Goal: Information Seeking & Learning: Learn about a topic

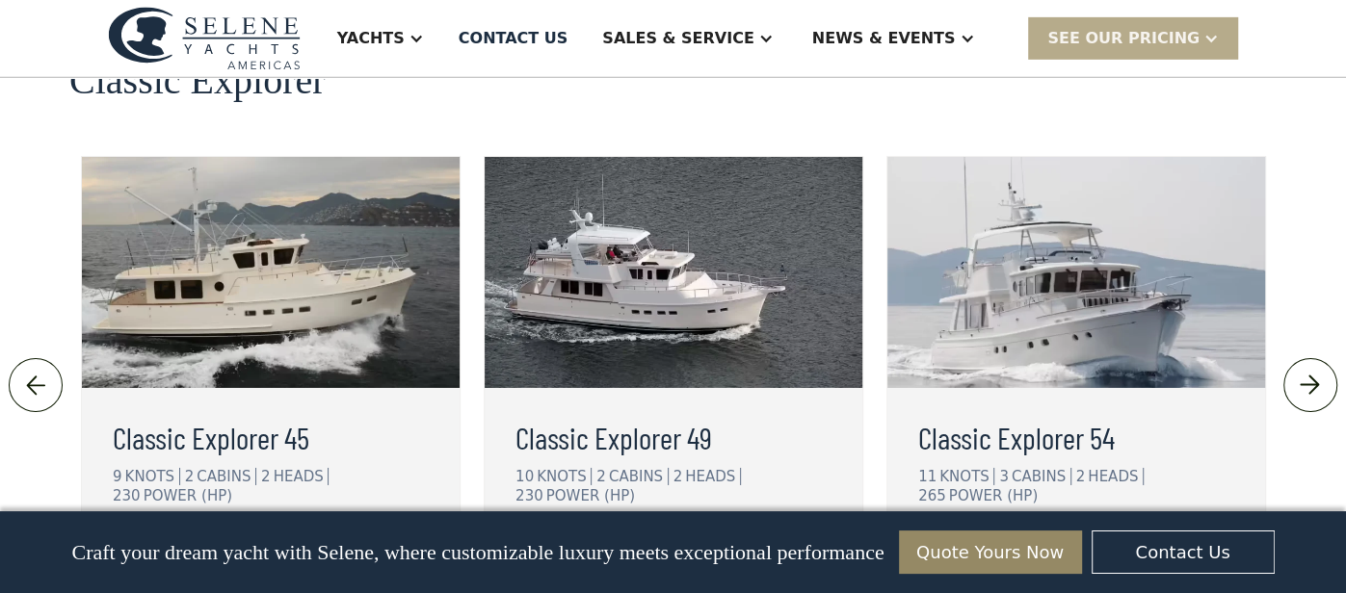
scroll to position [4336, 0]
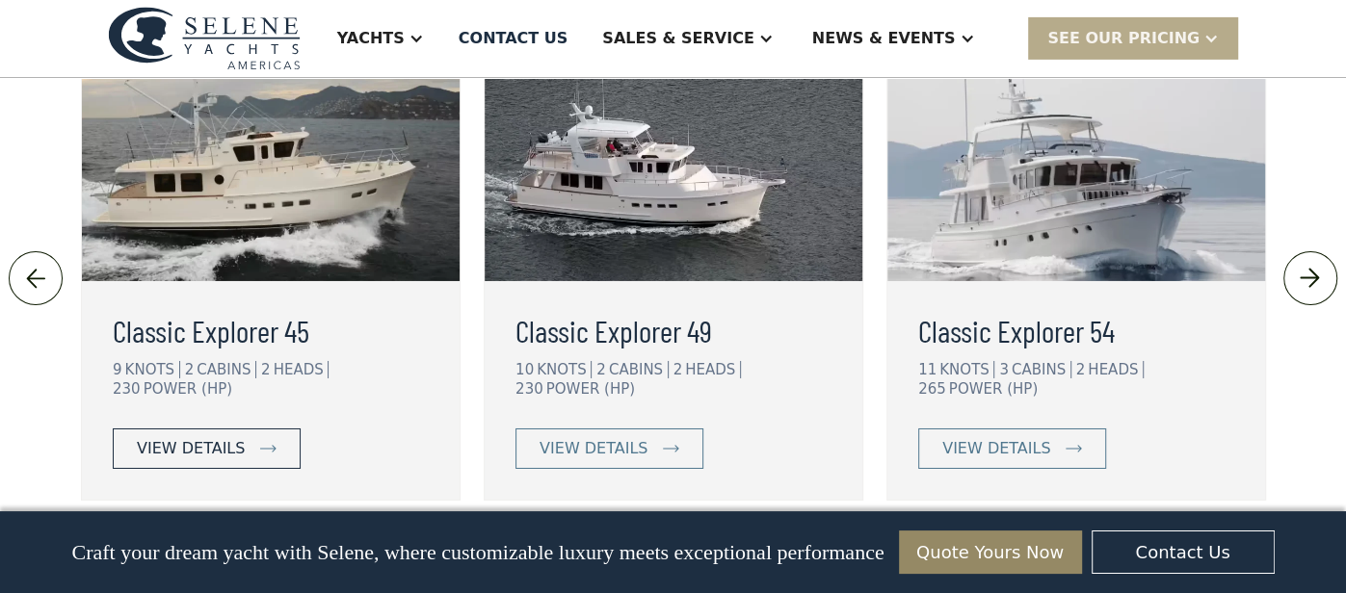
click at [177, 437] on div "view details" at bounding box center [191, 448] width 108 height 23
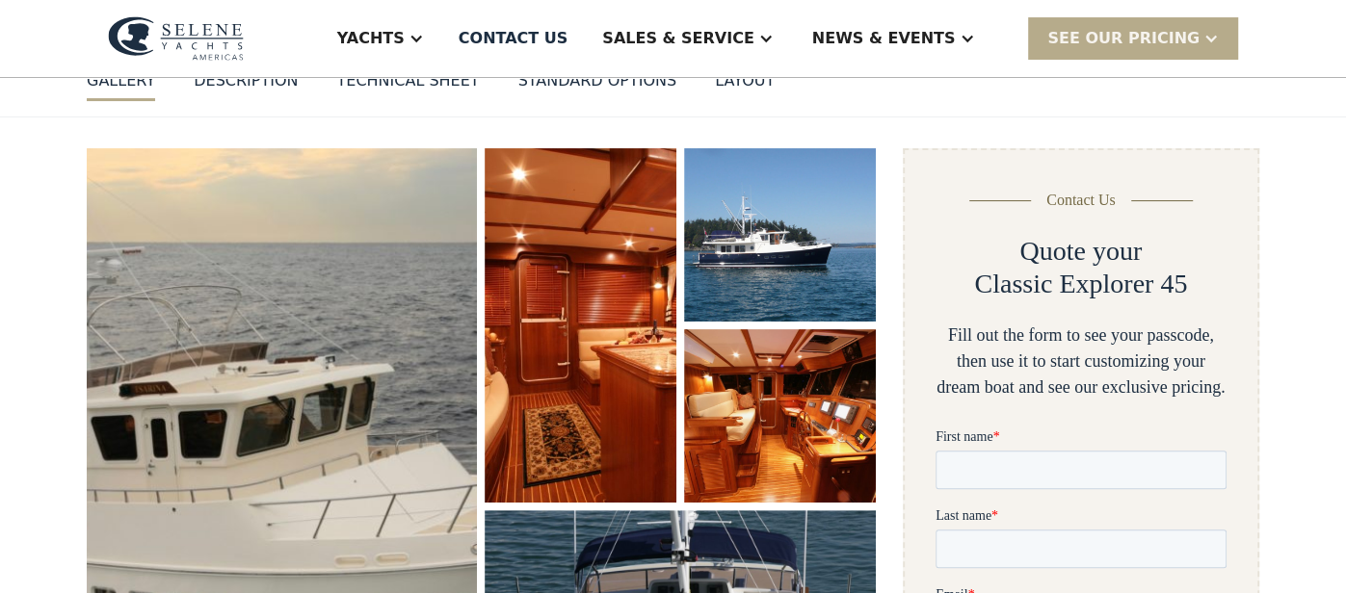
scroll to position [230, 0]
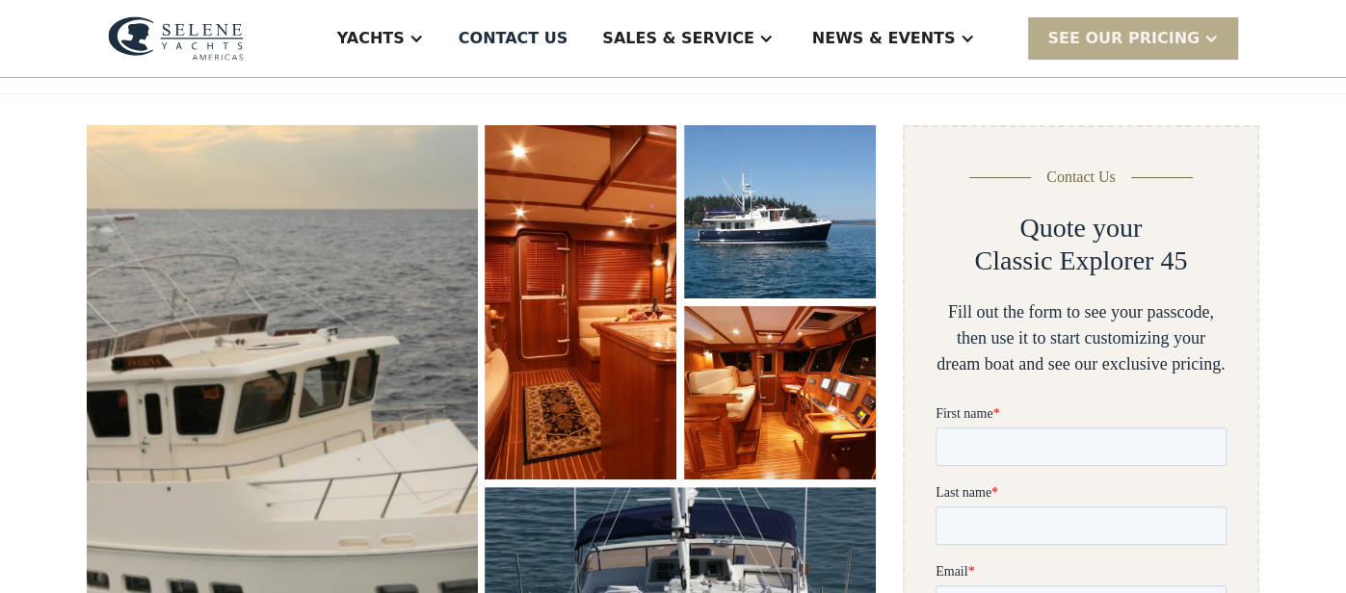
click at [248, 408] on img "open lightbox" at bounding box center [281, 436] width 409 height 651
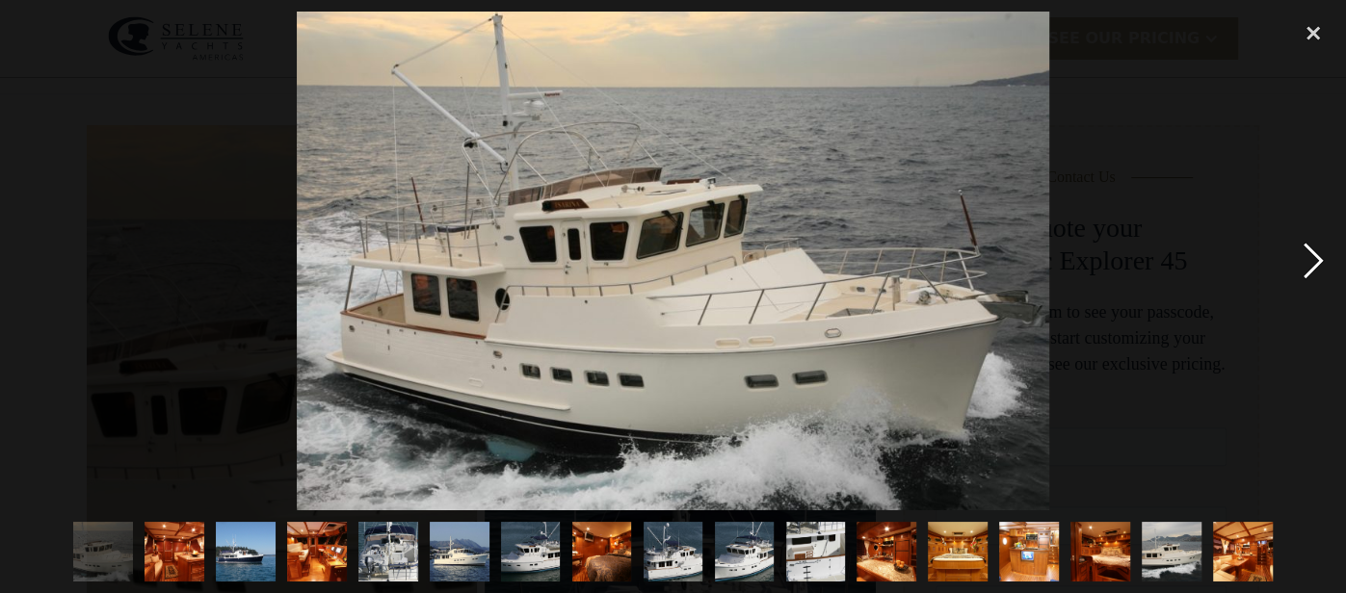
click at [1304, 264] on div "next image" at bounding box center [1312, 261] width 65 height 498
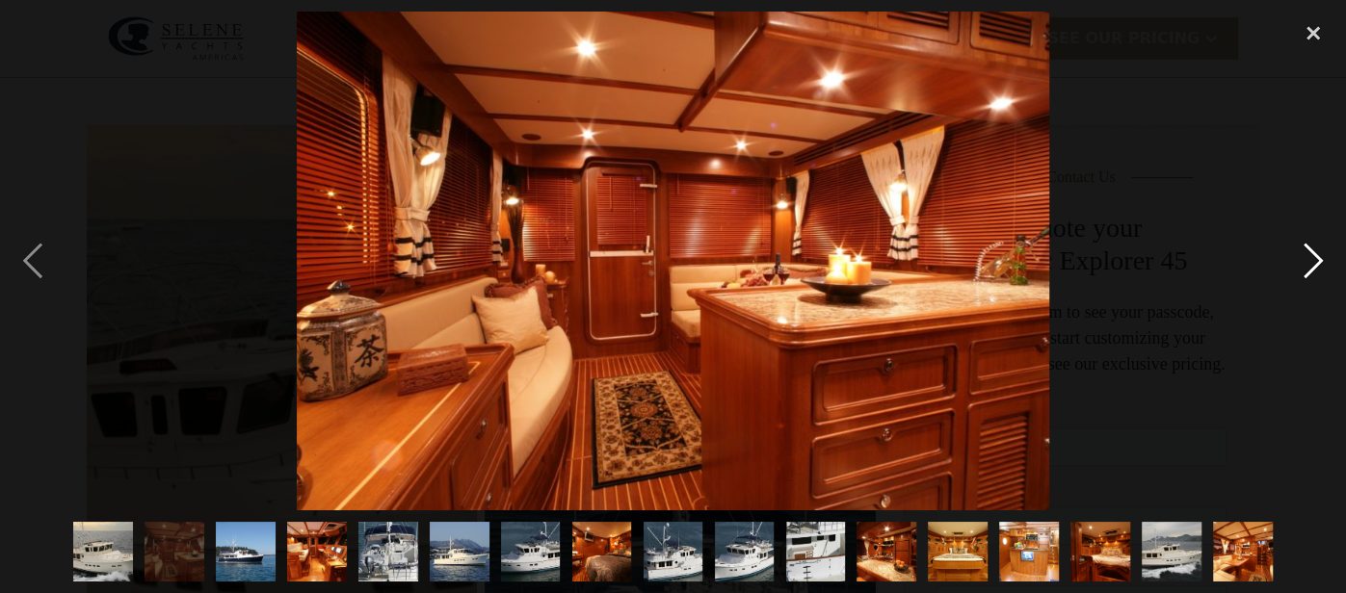
click at [1304, 264] on div "next image" at bounding box center [1312, 261] width 65 height 498
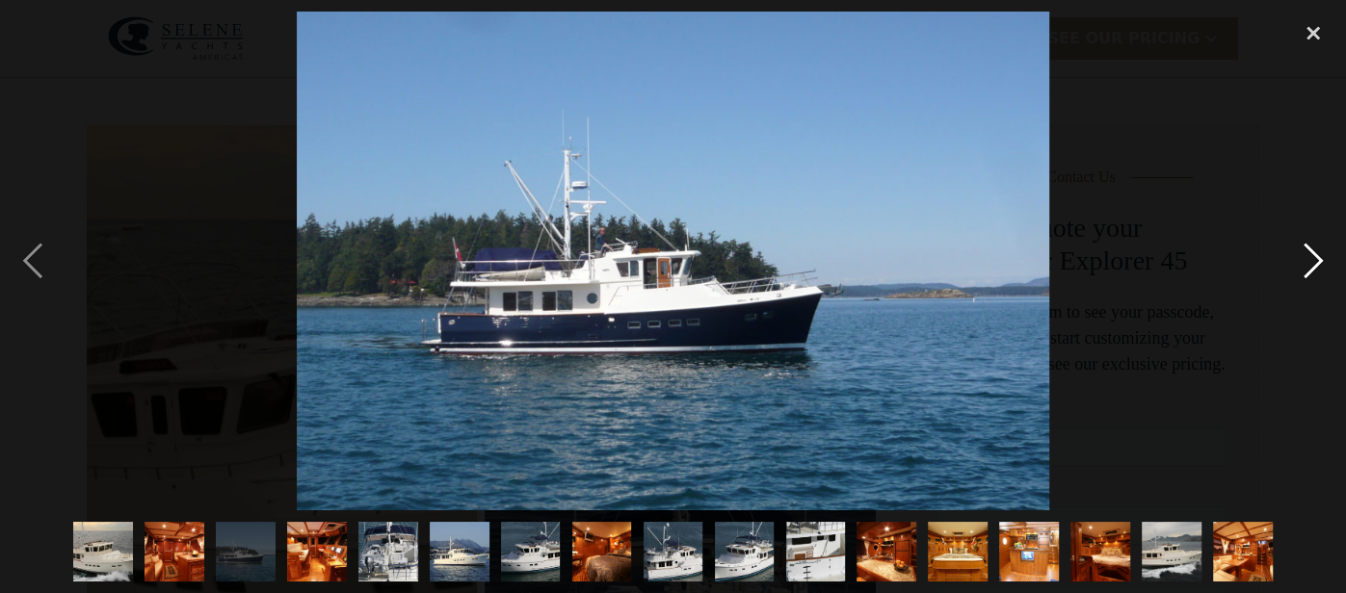
click at [1304, 264] on div "next image" at bounding box center [1312, 261] width 65 height 498
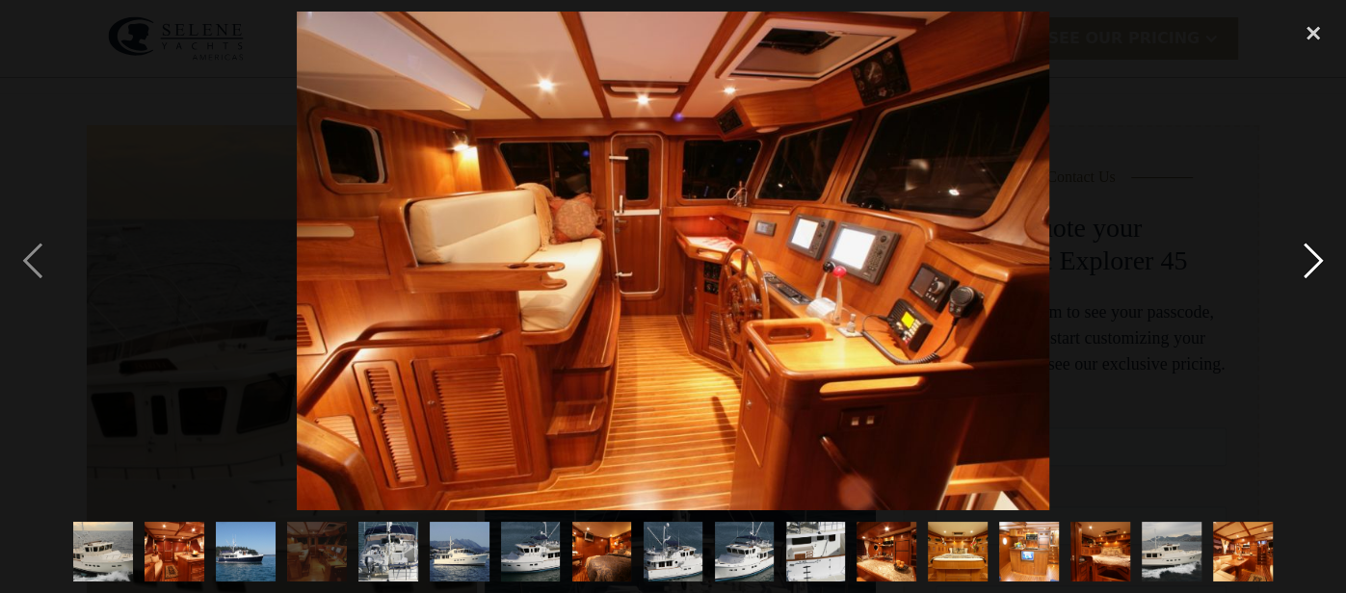
click at [1304, 264] on div "next image" at bounding box center [1312, 261] width 65 height 498
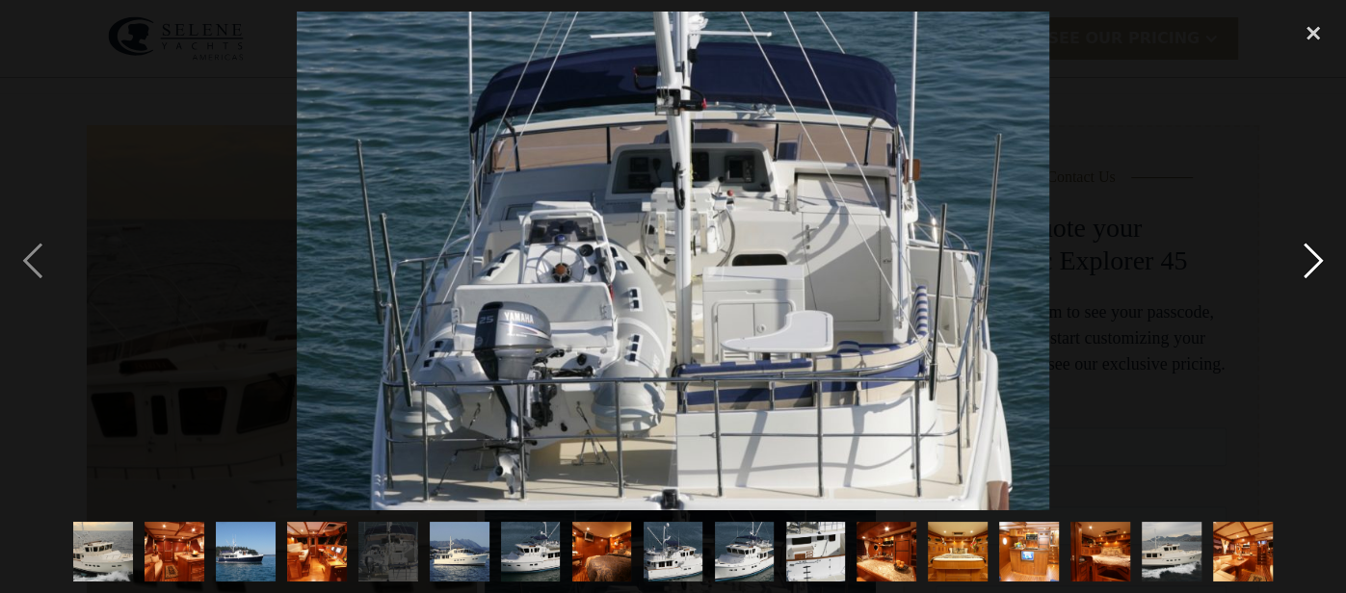
click at [1304, 264] on div "next image" at bounding box center [1312, 261] width 65 height 498
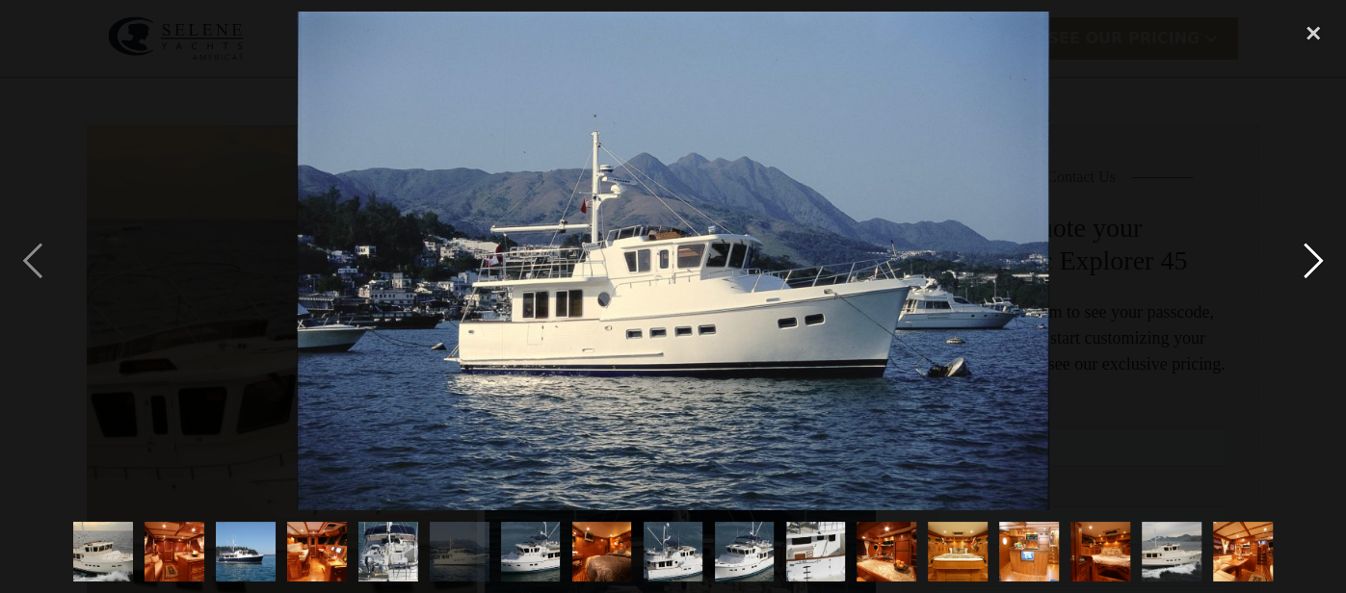
click at [1304, 264] on div "next image" at bounding box center [1312, 261] width 65 height 498
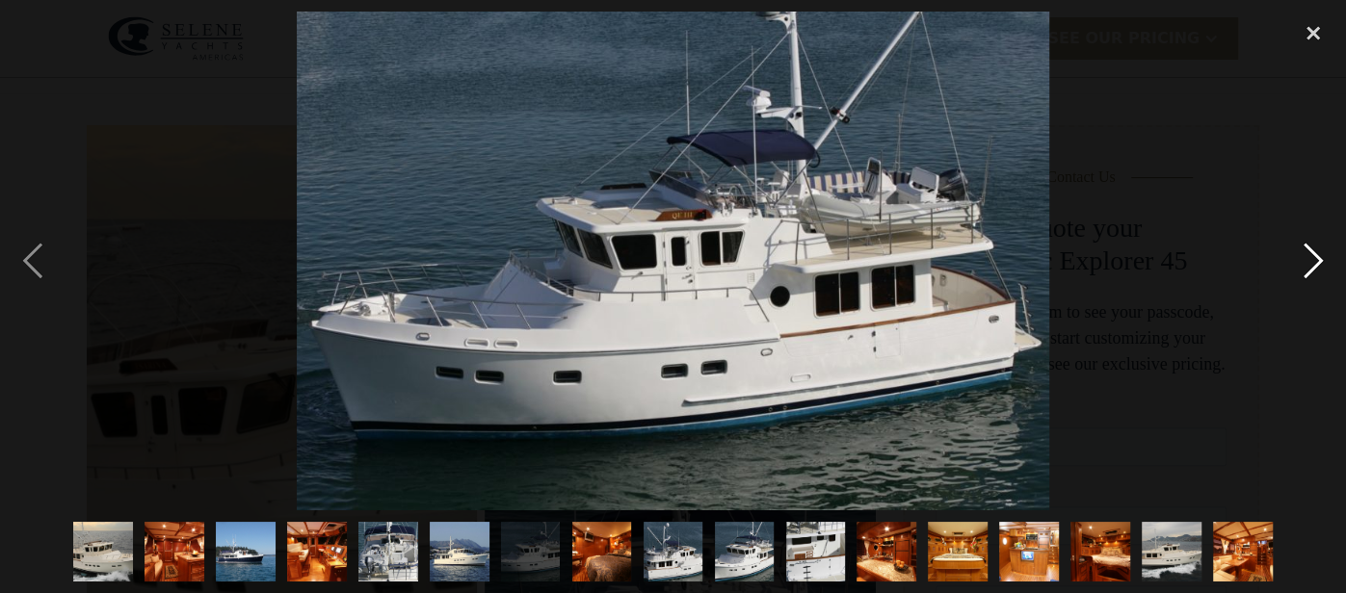
click at [1304, 264] on div "next image" at bounding box center [1312, 261] width 65 height 498
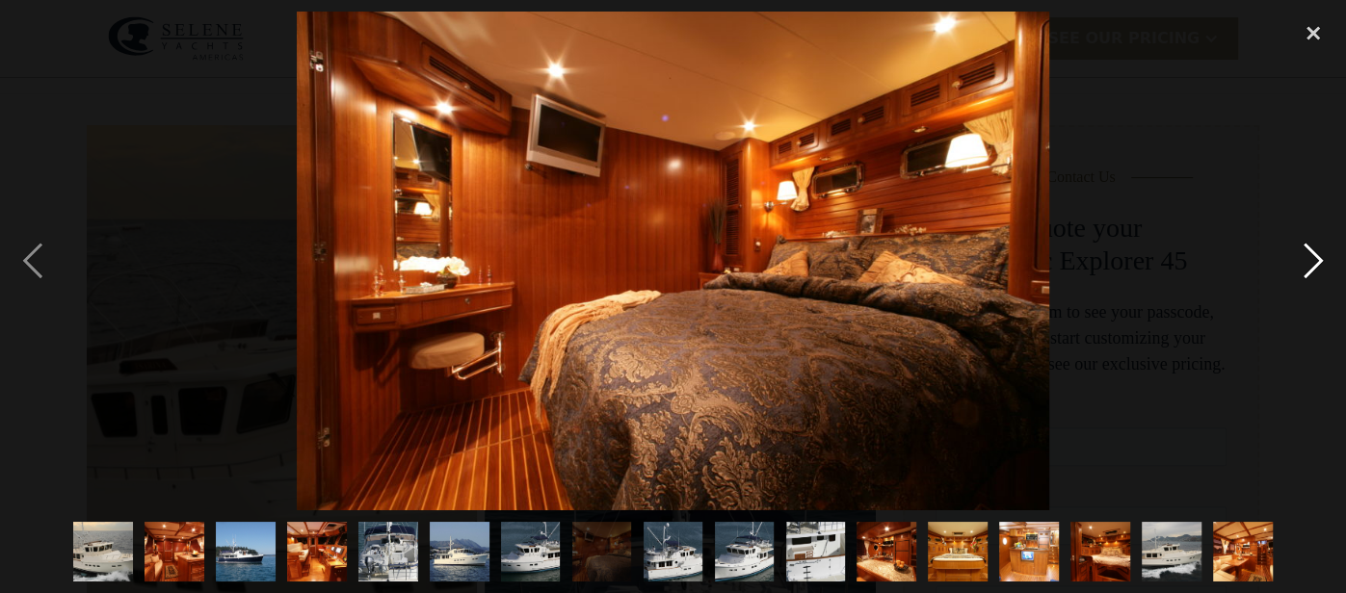
click at [1304, 264] on div "next image" at bounding box center [1312, 261] width 65 height 498
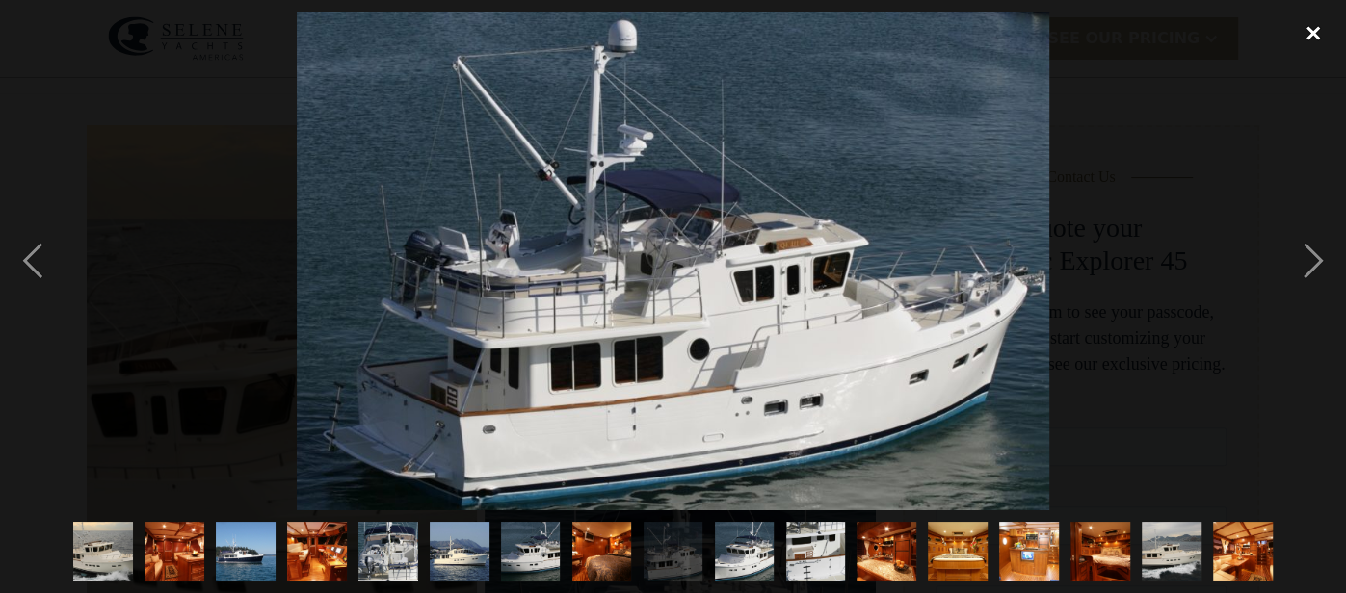
click at [1321, 35] on div "close lightbox" at bounding box center [1312, 33] width 65 height 42
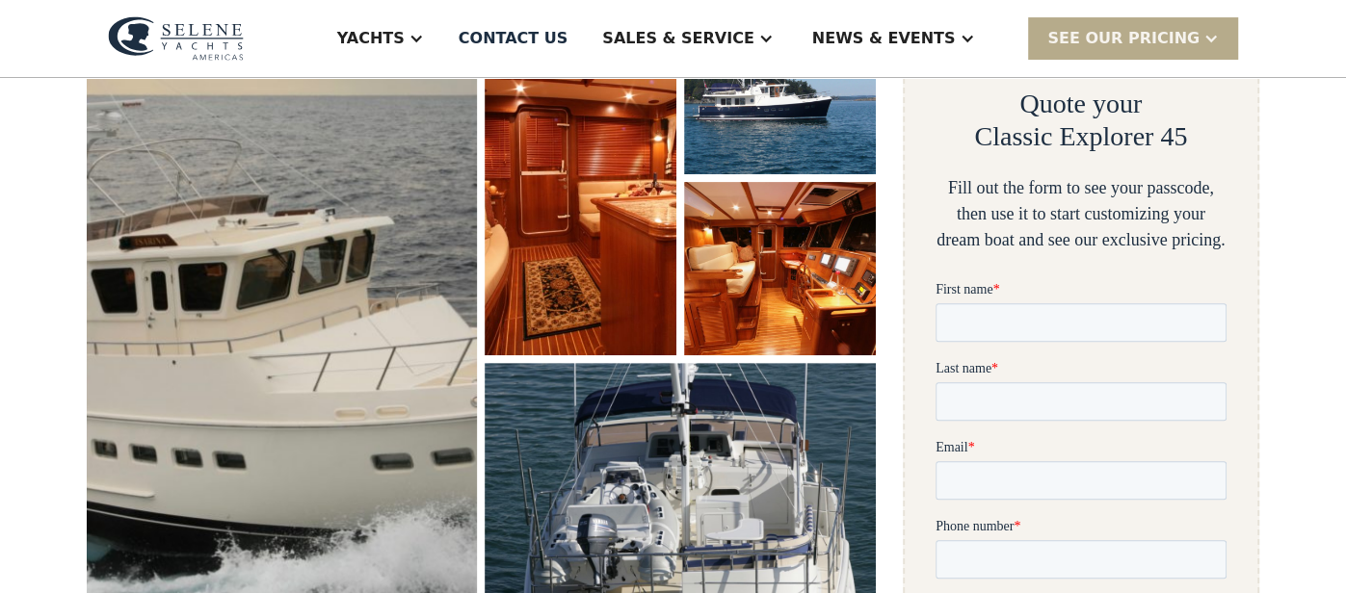
scroll to position [432, 0]
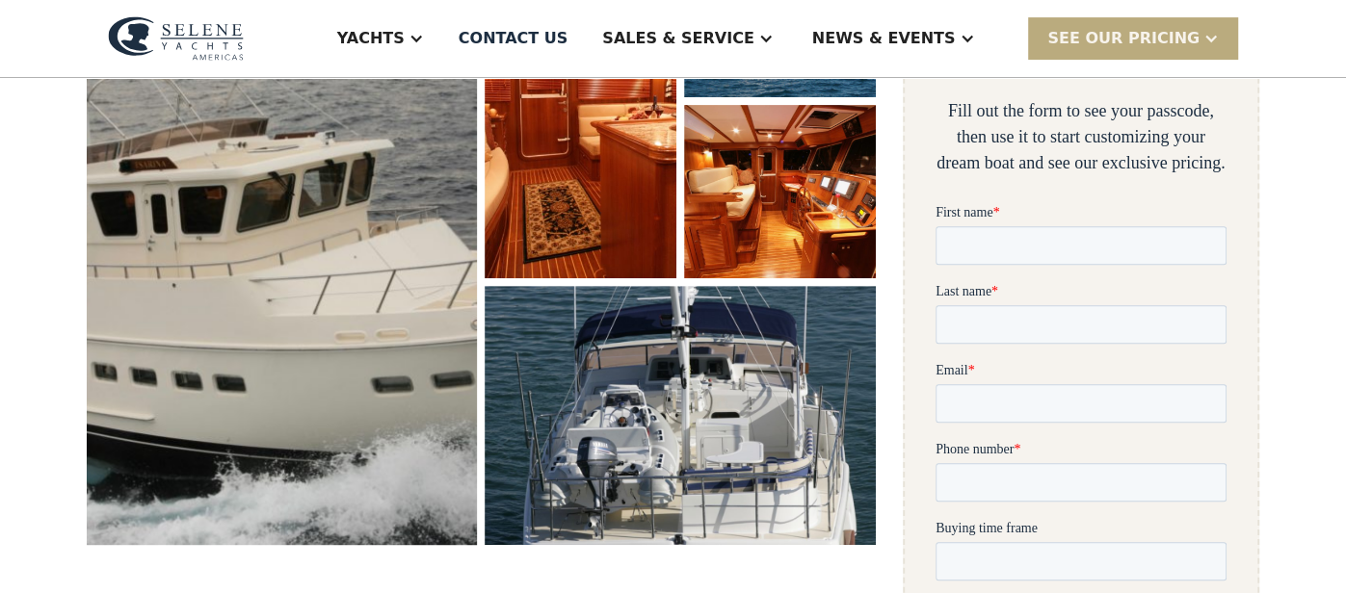
click at [1206, 36] on div at bounding box center [1210, 38] width 15 height 15
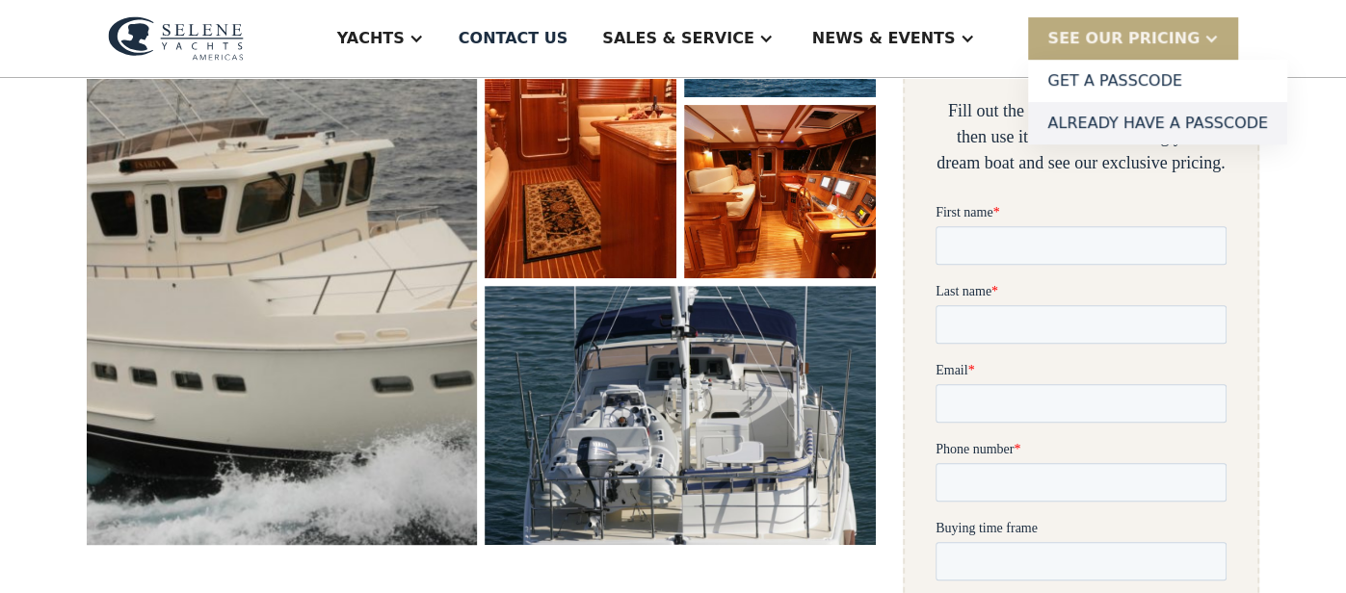
click at [1177, 122] on link "Already have a passcode" at bounding box center [1157, 123] width 259 height 42
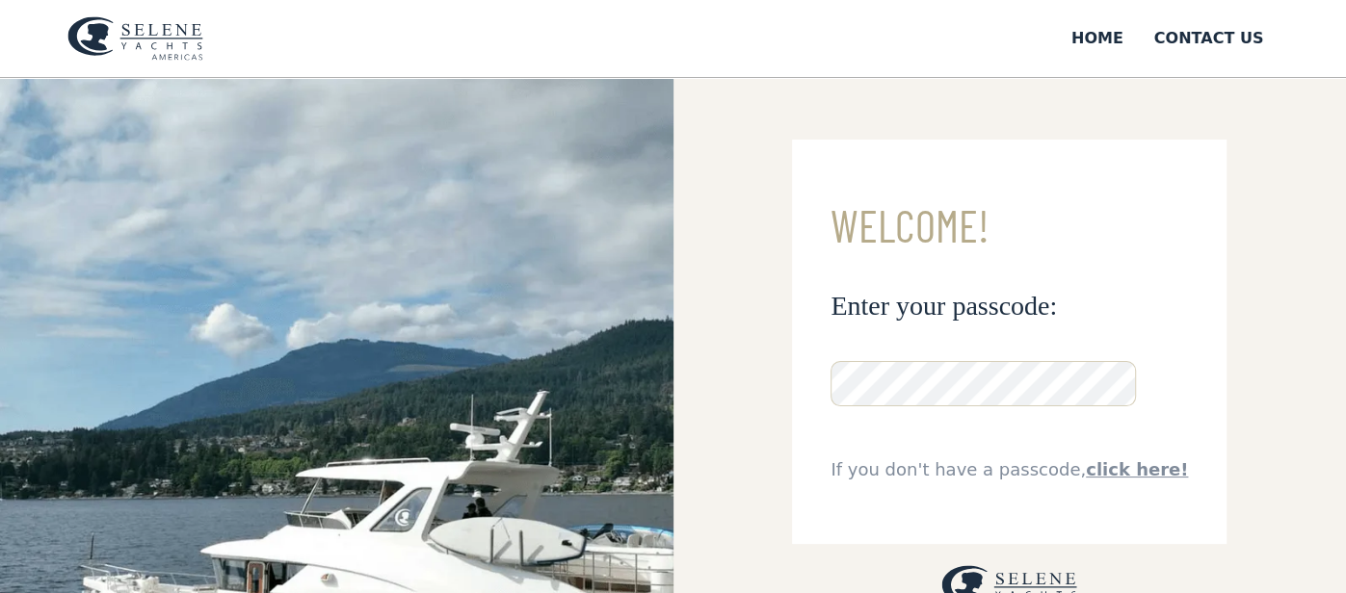
click at [0, 0] on input "**********" at bounding box center [0, 0] width 0 height 0
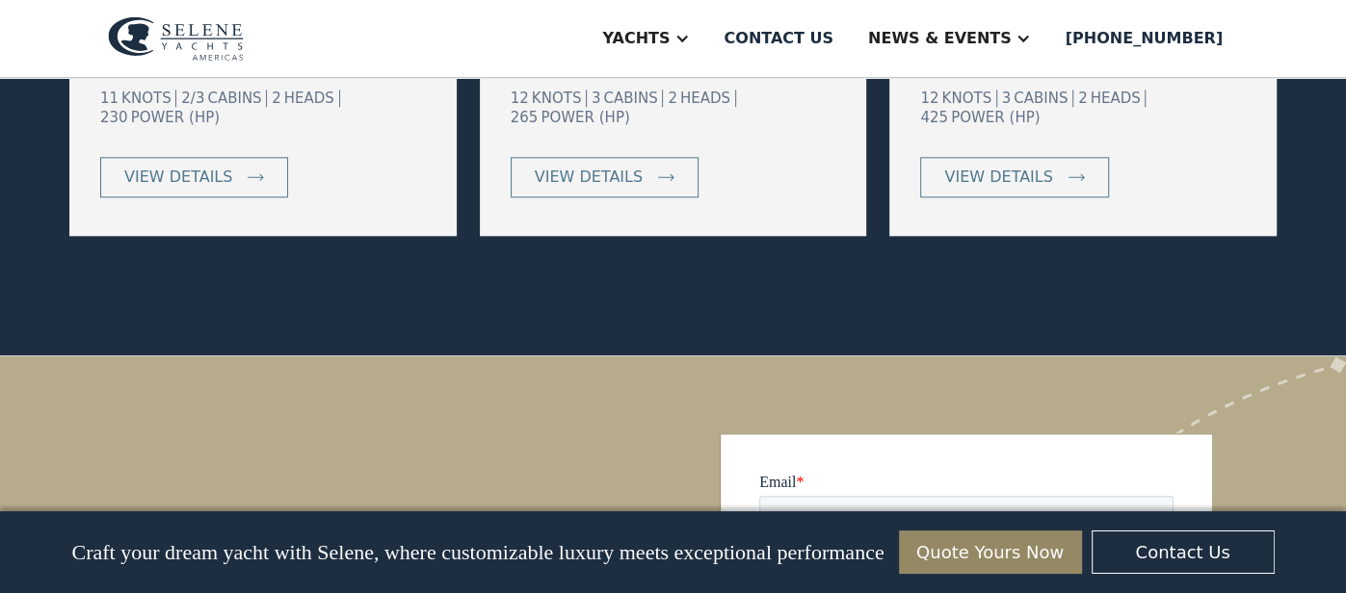
scroll to position [1391, 0]
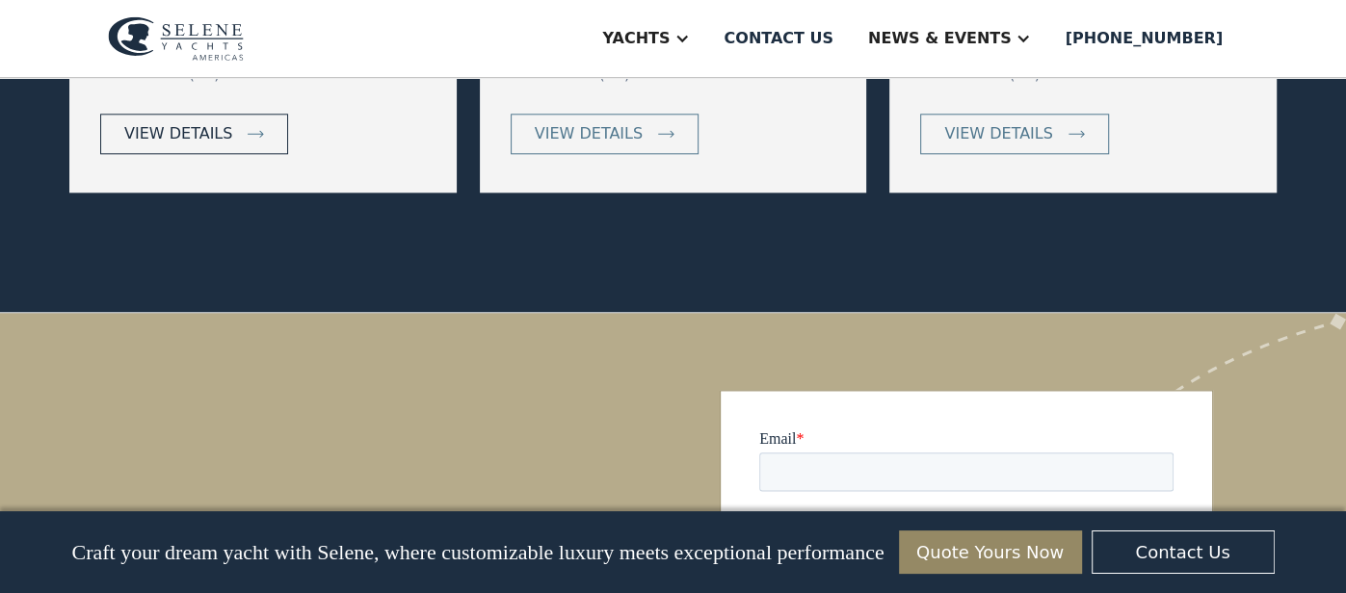
click at [203, 122] on div "view details" at bounding box center [178, 133] width 108 height 23
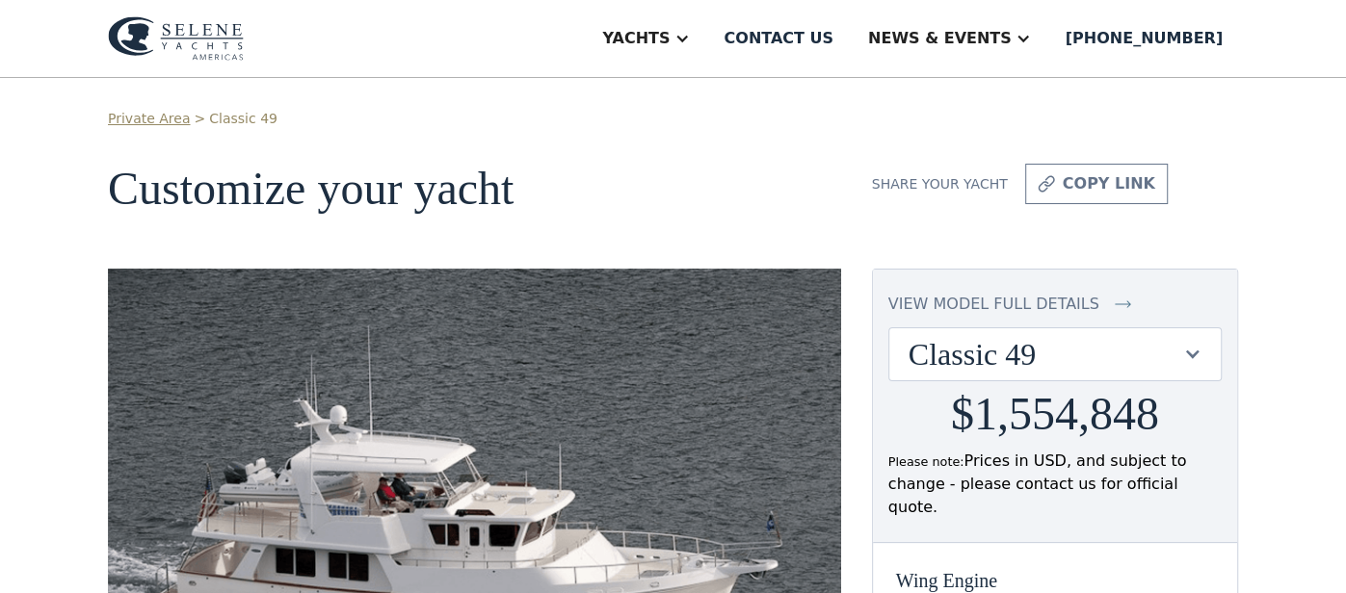
click at [1185, 347] on div at bounding box center [1192, 354] width 18 height 18
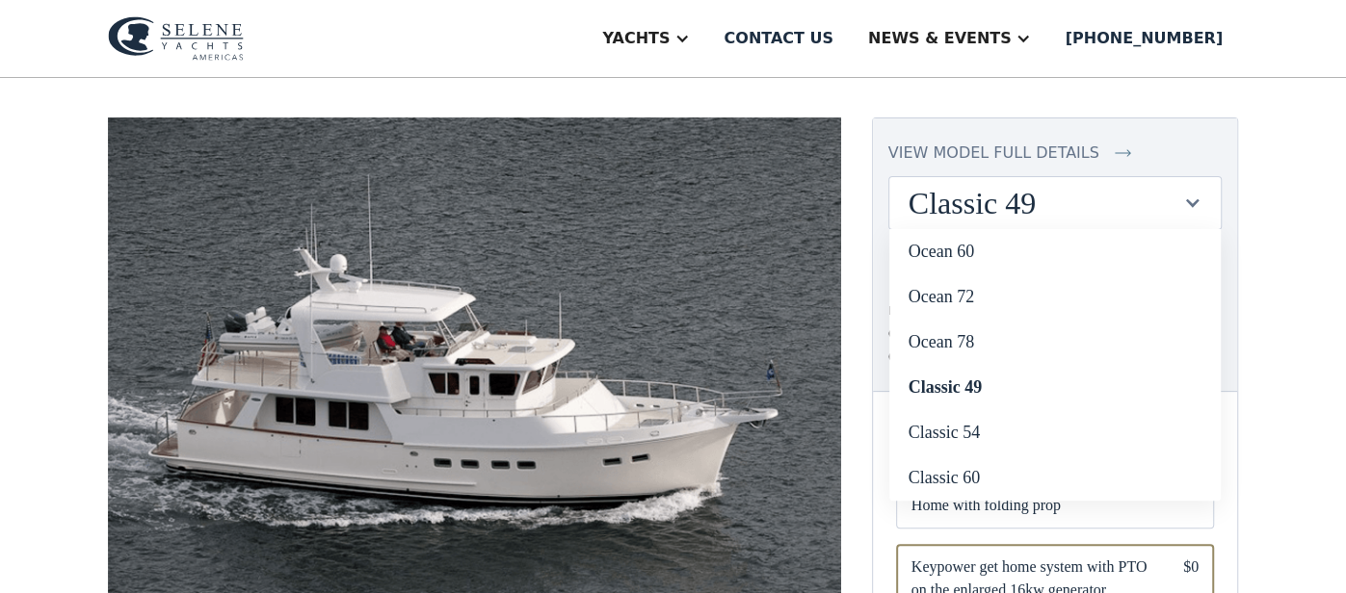
scroll to position [151, 0]
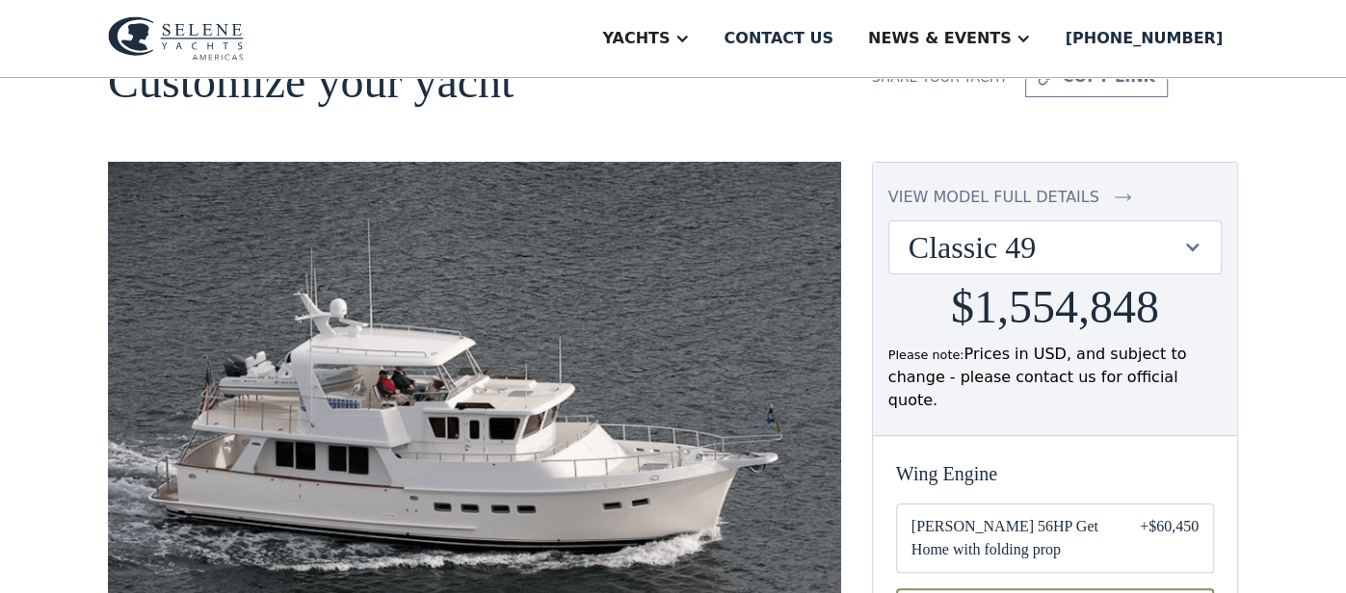
scroll to position [83, 0]
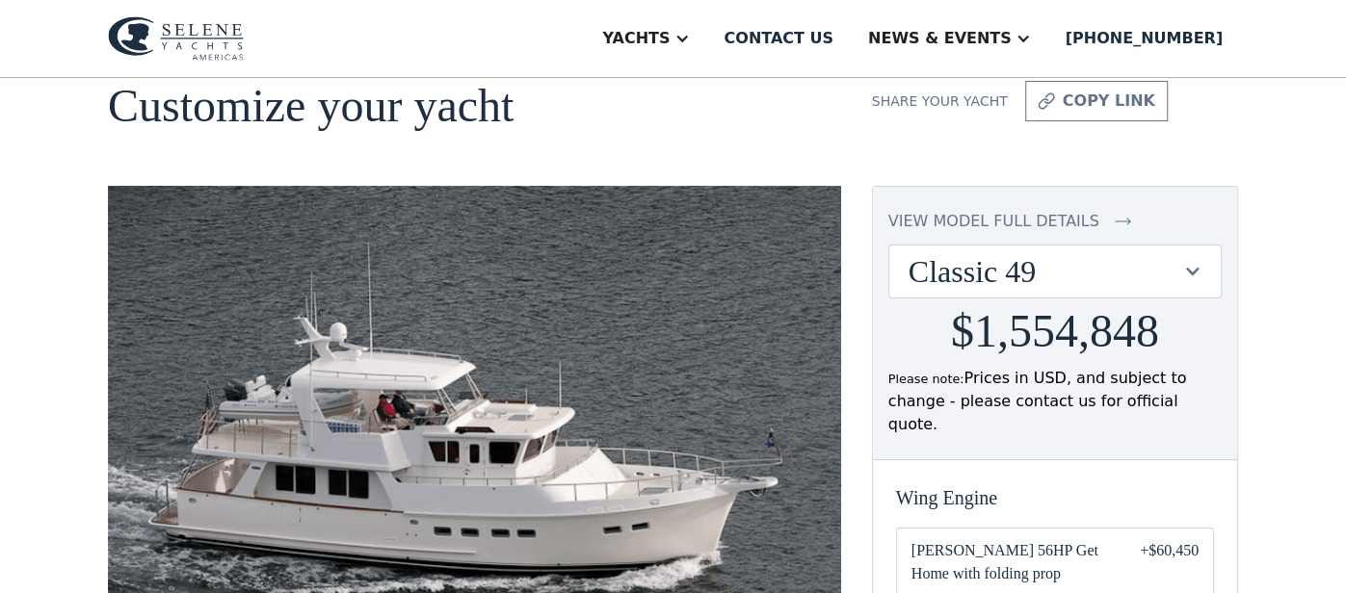
click at [1188, 270] on div at bounding box center [1192, 271] width 18 height 18
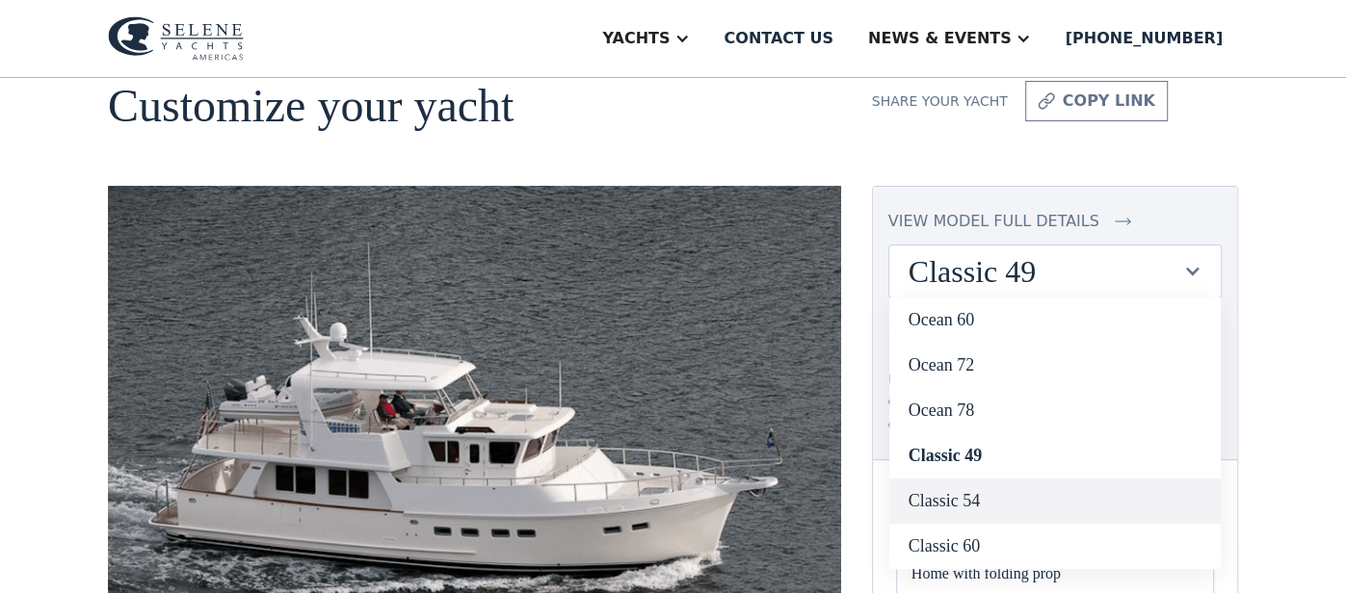
click at [967, 498] on link "Classic 54" at bounding box center [1054, 501] width 331 height 45
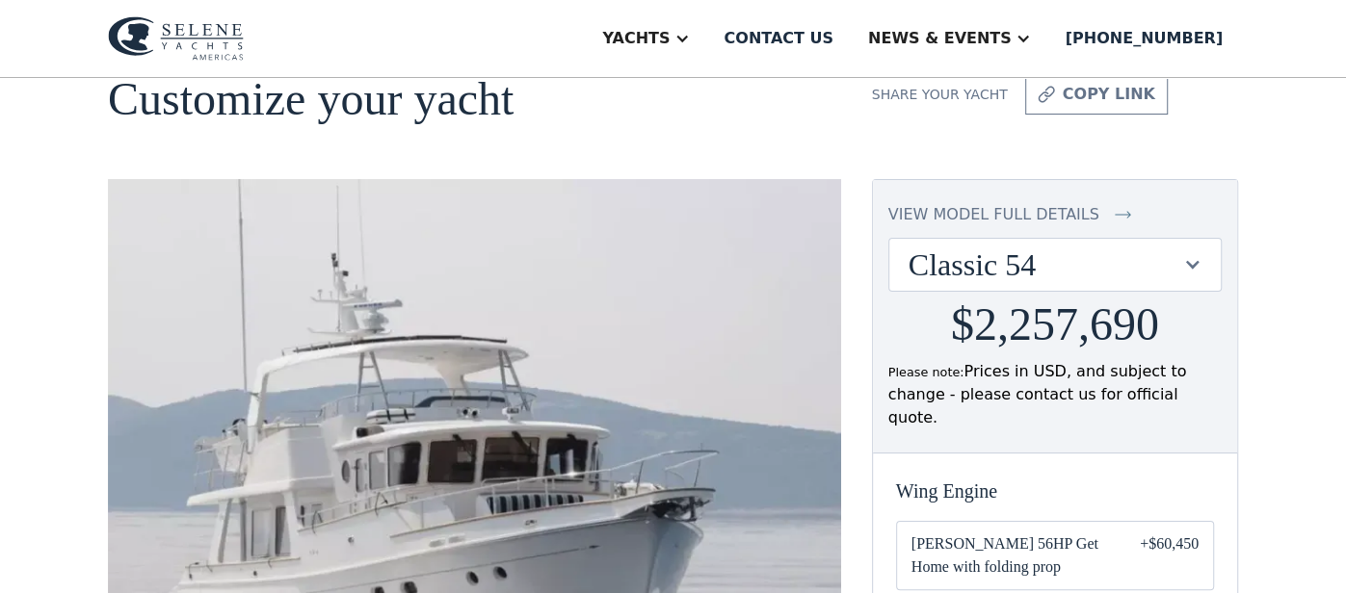
scroll to position [87, 0]
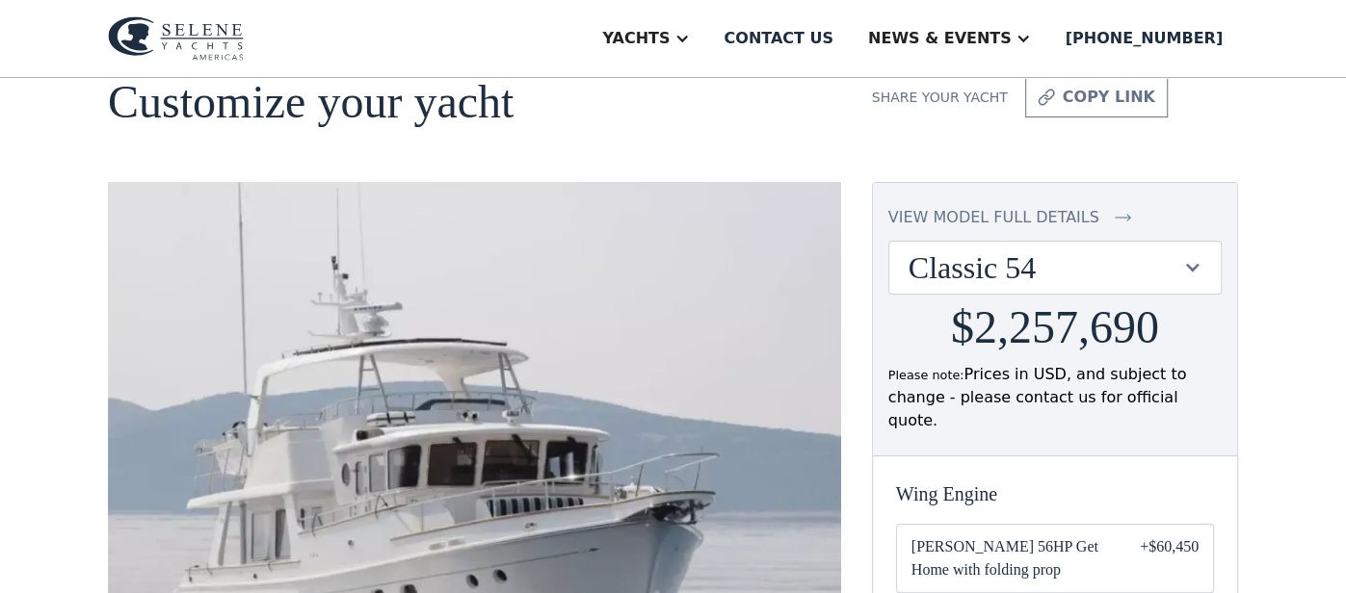
click at [1185, 269] on div at bounding box center [1192, 267] width 18 height 18
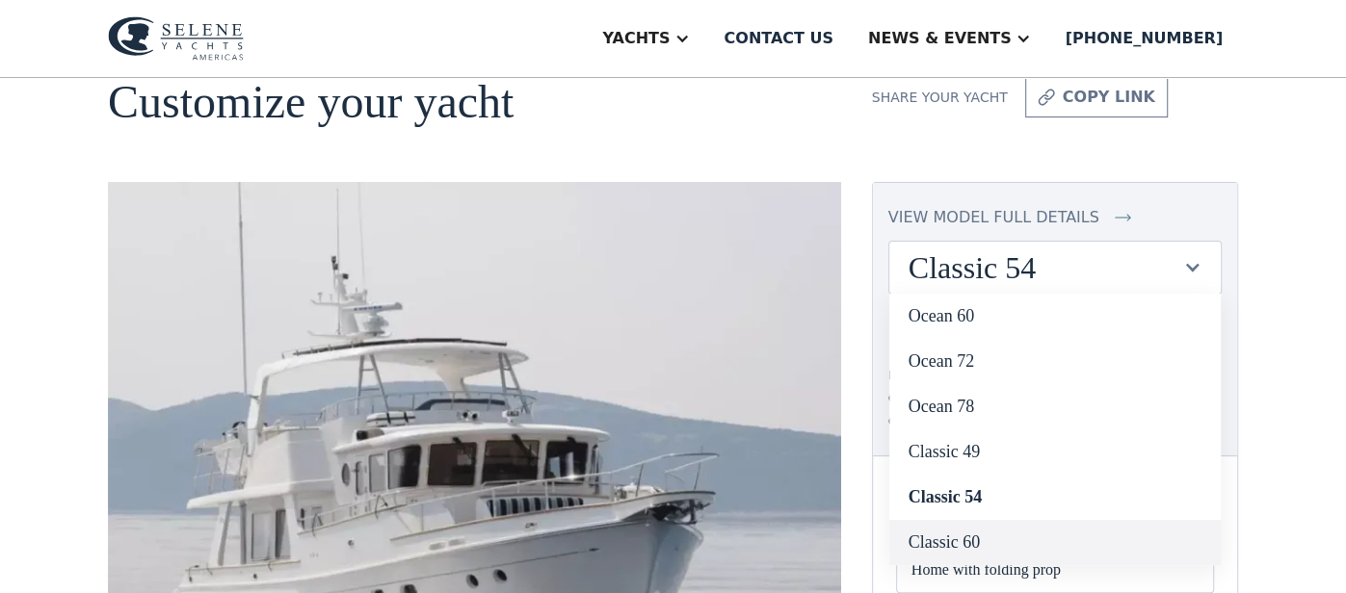
click at [1020, 536] on link "Classic 60" at bounding box center [1054, 542] width 331 height 45
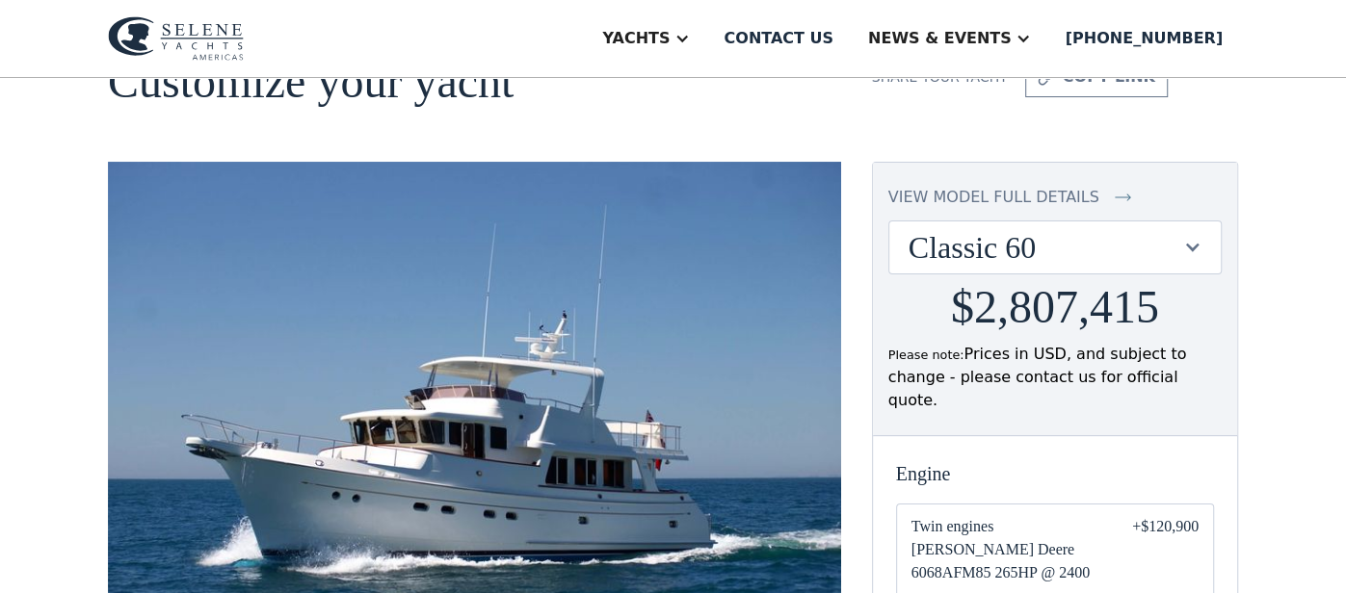
scroll to position [92, 0]
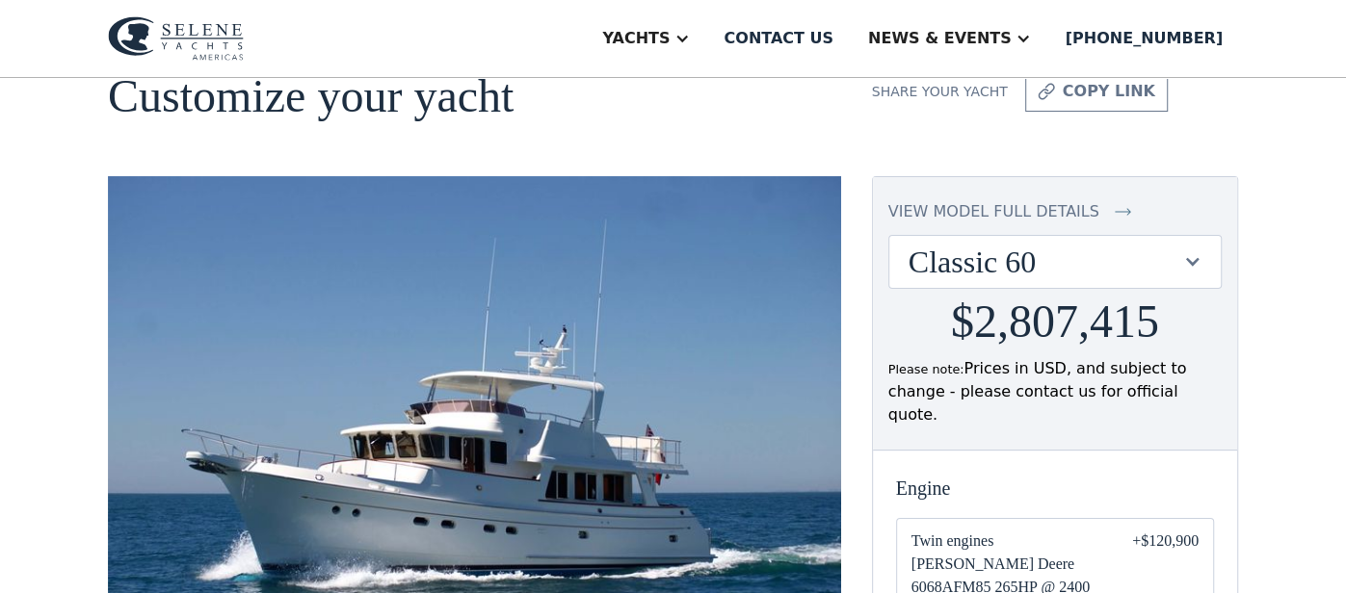
click at [1195, 255] on div at bounding box center [1192, 261] width 18 height 18
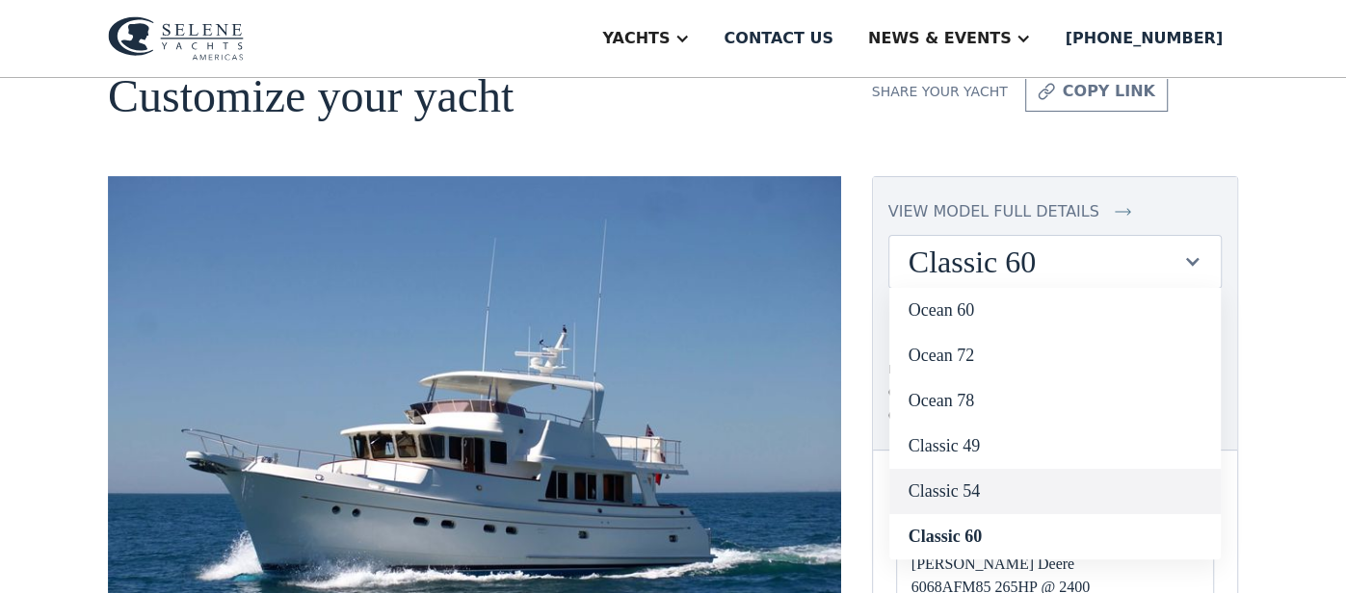
click at [967, 482] on link "Classic 54" at bounding box center [1054, 491] width 331 height 45
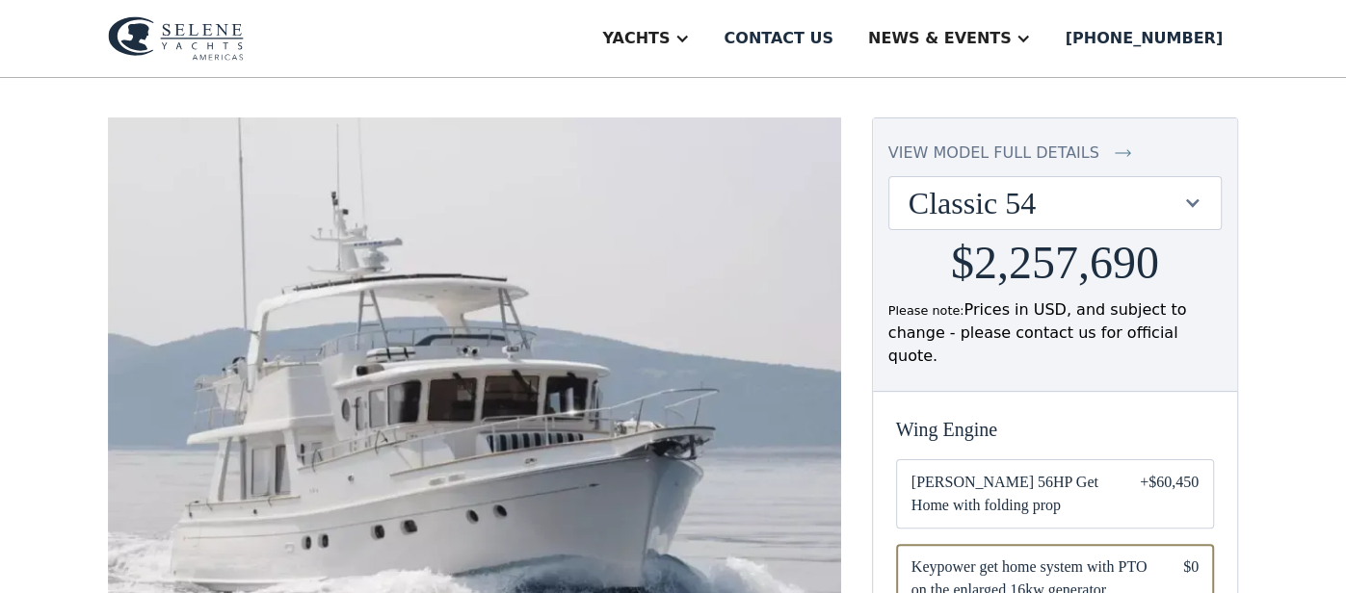
scroll to position [153, 0]
click at [1194, 195] on div at bounding box center [1192, 201] width 18 height 18
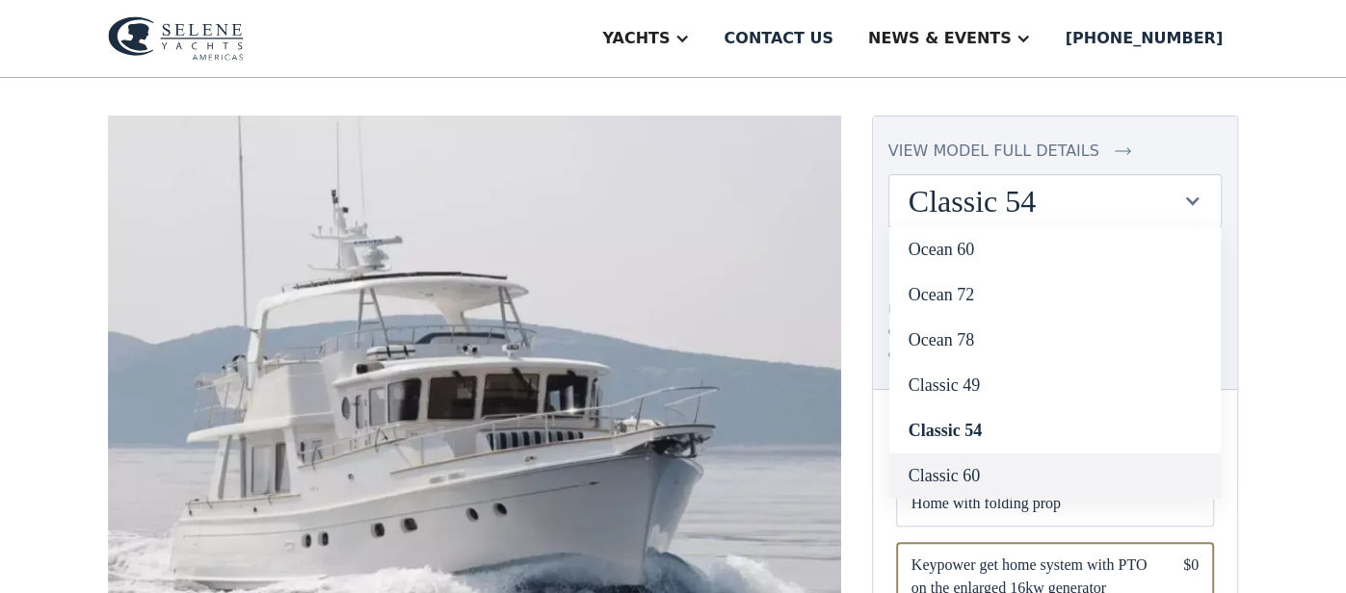
click at [1009, 473] on link "Classic 60" at bounding box center [1054, 476] width 331 height 45
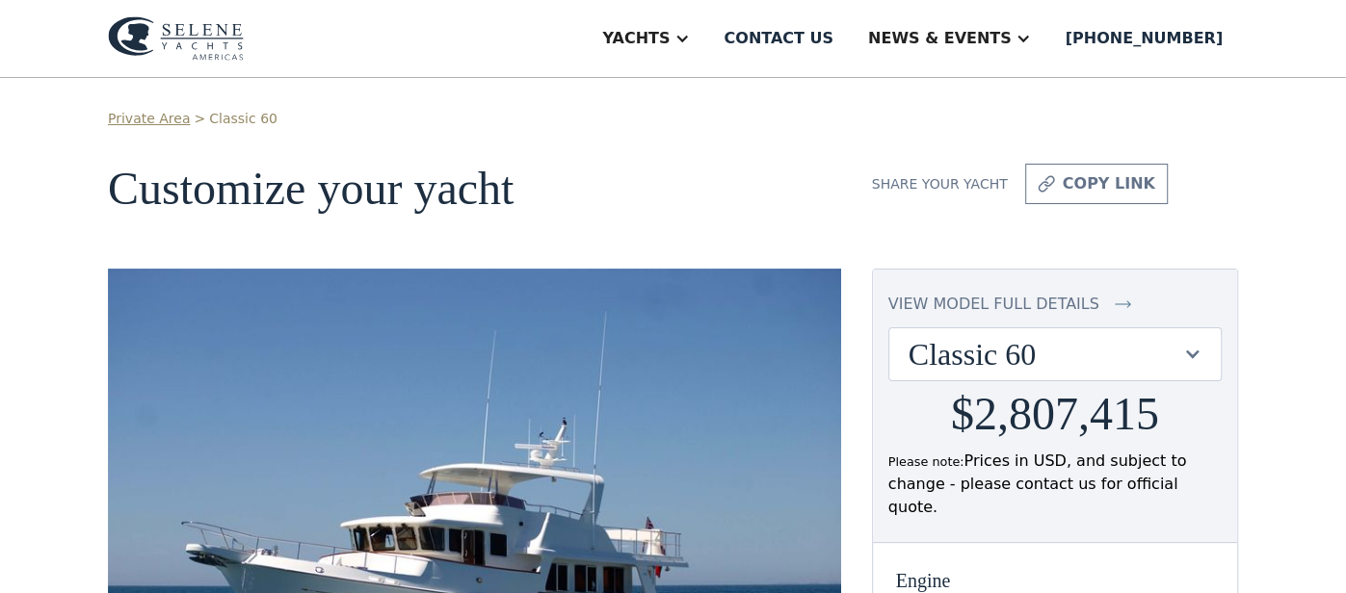
click at [1189, 356] on div at bounding box center [1192, 354] width 18 height 18
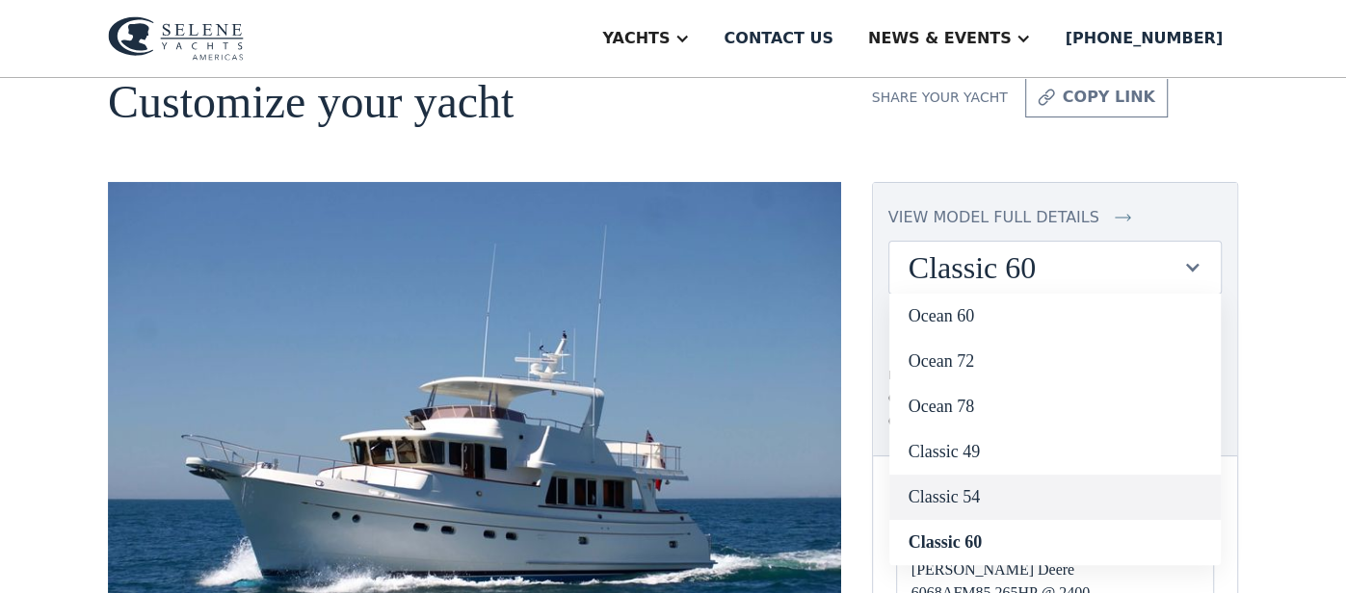
scroll to position [89, 0]
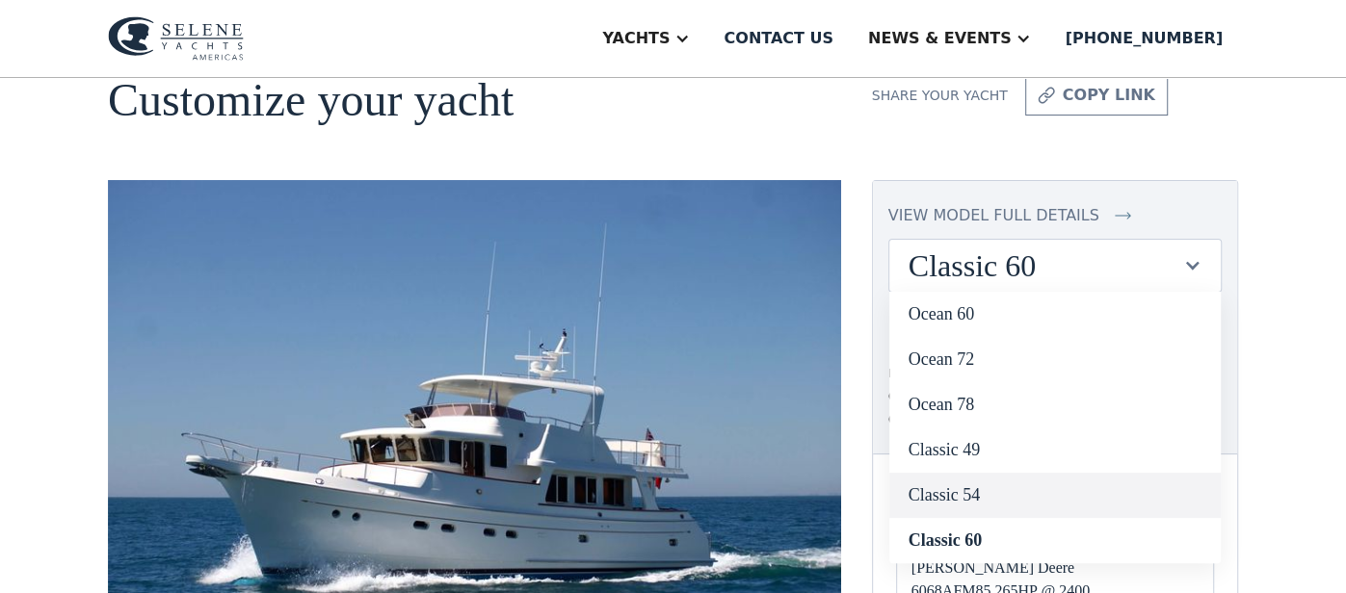
click at [981, 498] on link "Classic 54" at bounding box center [1054, 495] width 331 height 45
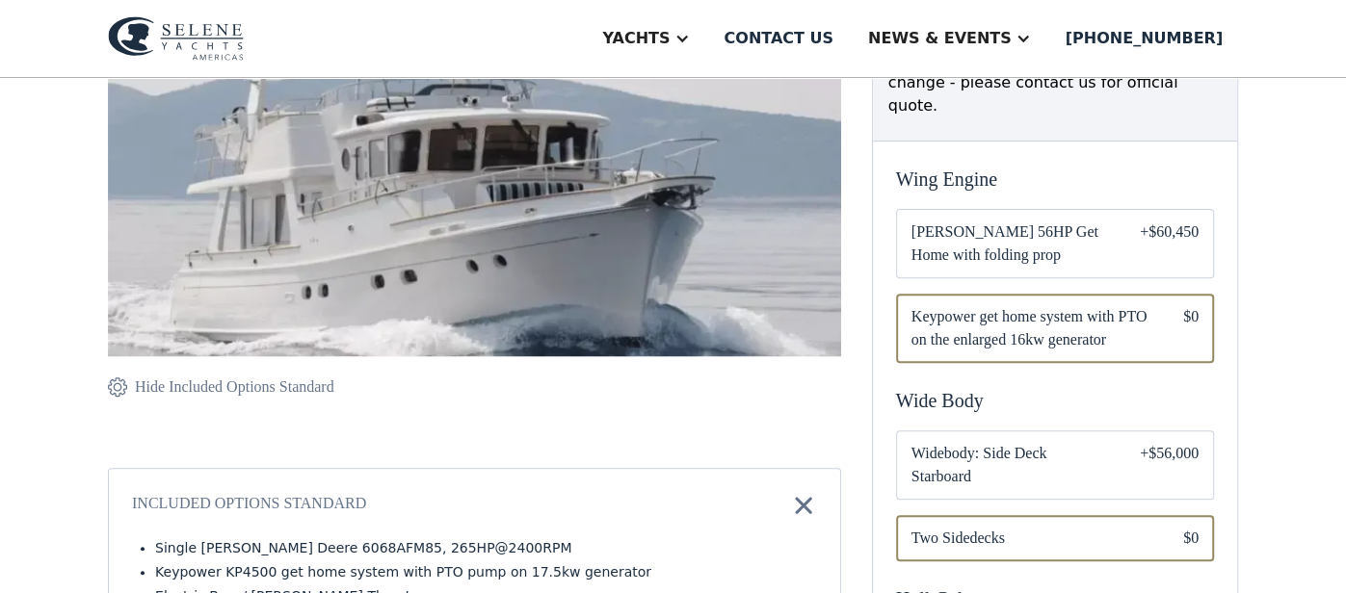
scroll to position [403, 0]
click at [1169, 441] on div "+$56,000" at bounding box center [1168, 464] width 59 height 46
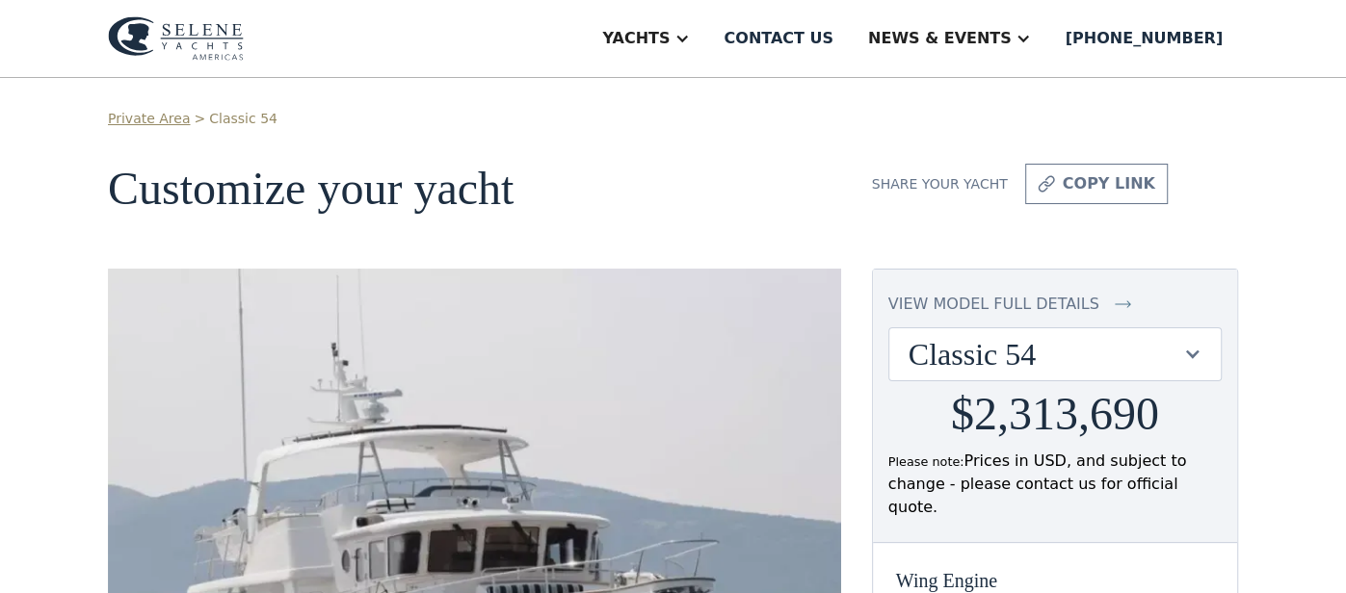
click at [1191, 361] on div at bounding box center [1192, 354] width 18 height 18
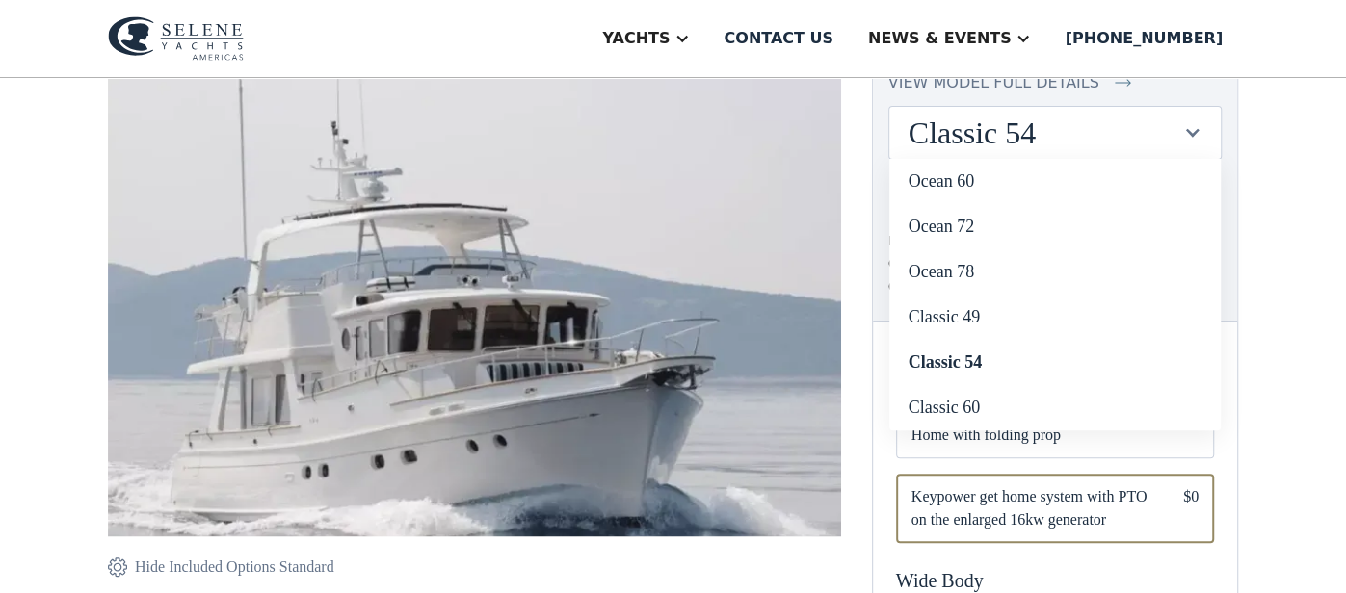
scroll to position [225, 0]
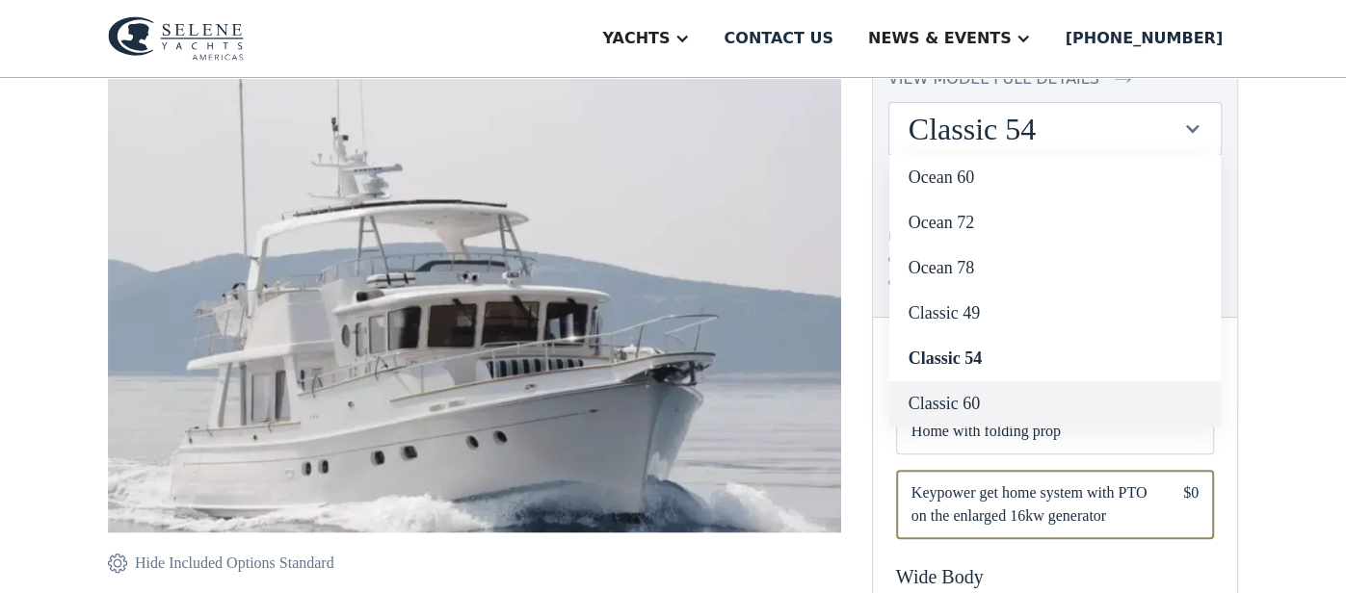
click at [982, 402] on link "Classic 60" at bounding box center [1054, 403] width 331 height 45
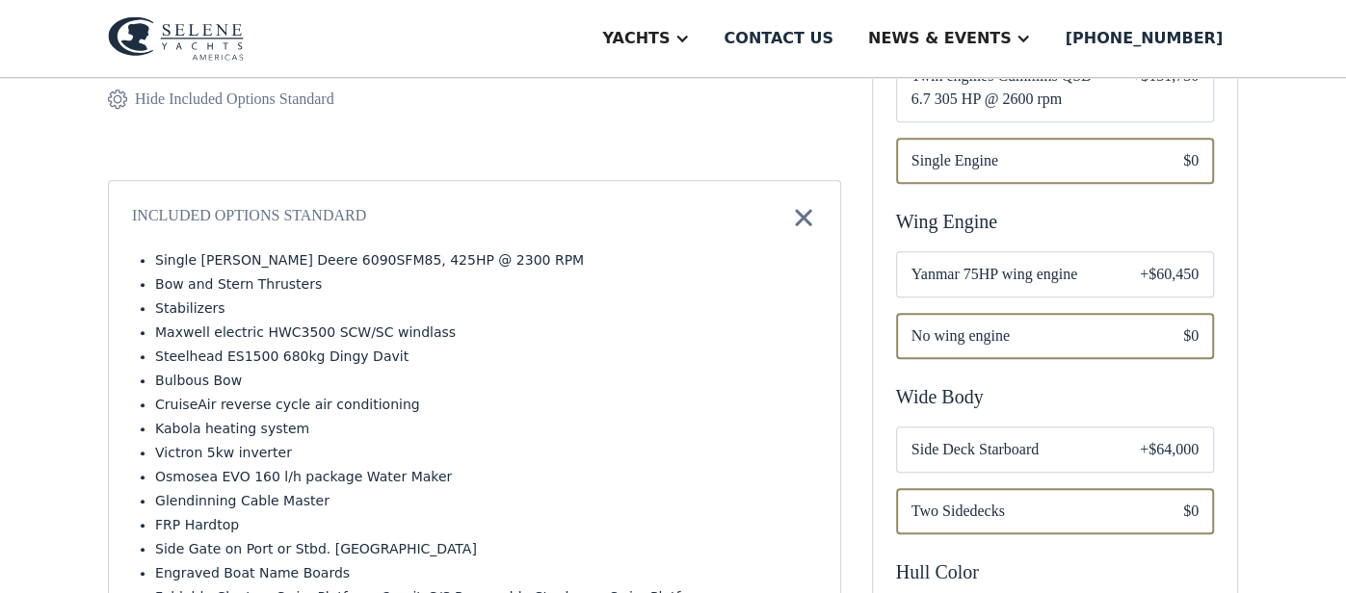
scroll to position [694, 0]
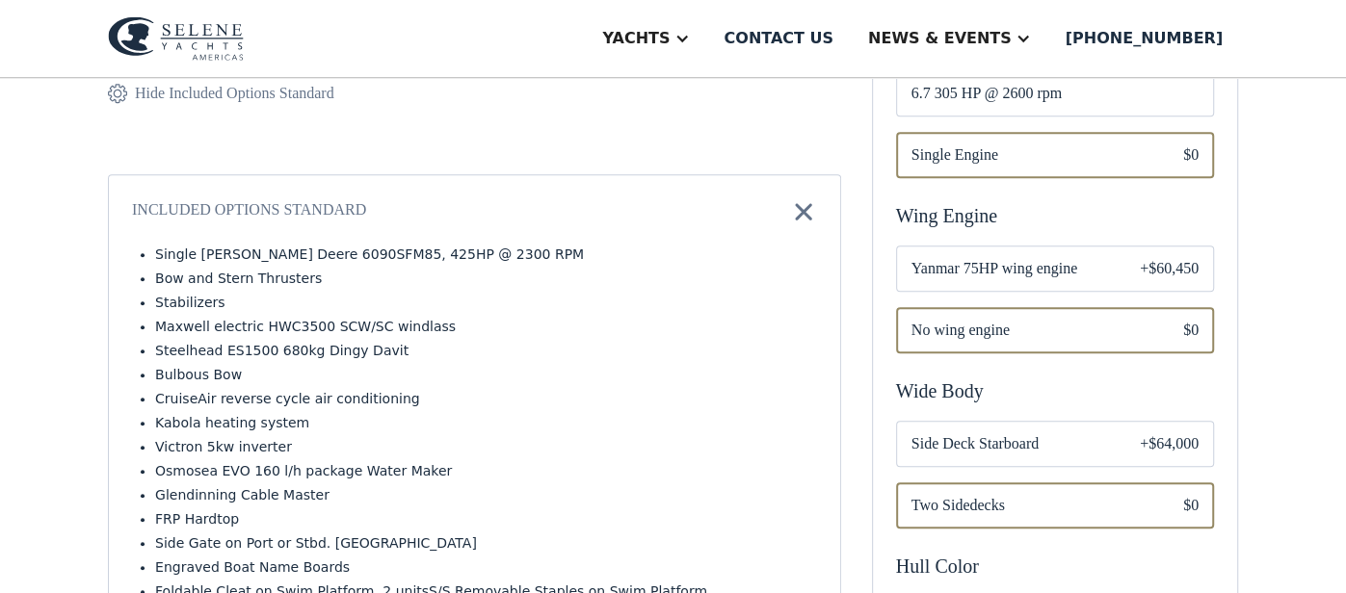
click at [1188, 432] on div "+$64,000" at bounding box center [1168, 443] width 59 height 23
